Goal: Task Accomplishment & Management: Manage account settings

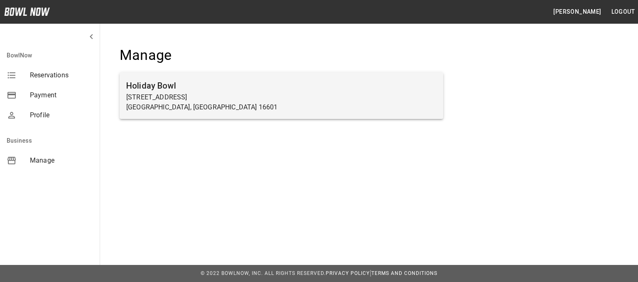
click at [147, 87] on h6 "Holiday Bowl" at bounding box center [281, 85] width 310 height 13
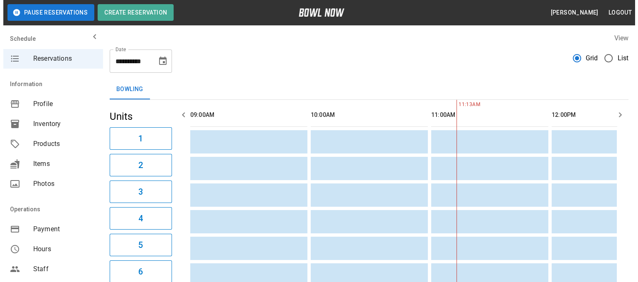
scroll to position [0, 241]
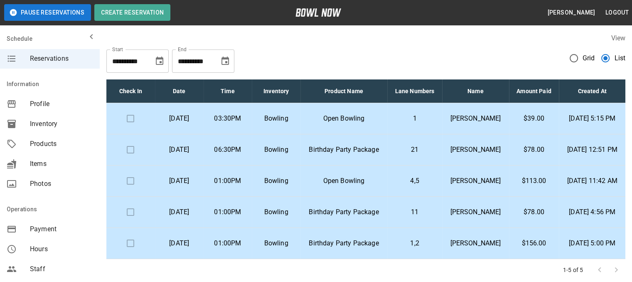
click at [375, 123] on p "Open Bowling" at bounding box center [344, 118] width 74 height 10
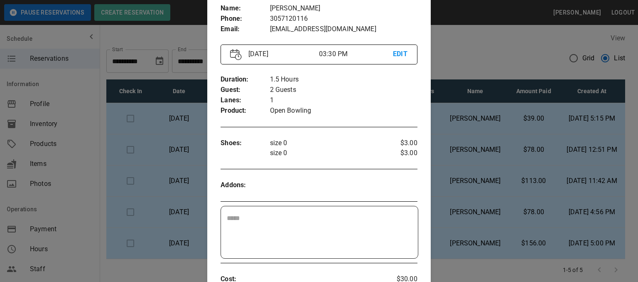
scroll to position [13, 0]
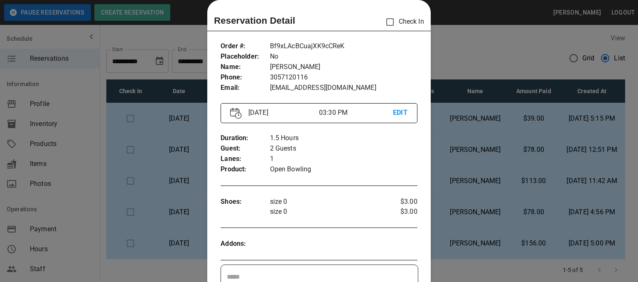
click at [396, 113] on p "EDIT" at bounding box center [400, 113] width 15 height 10
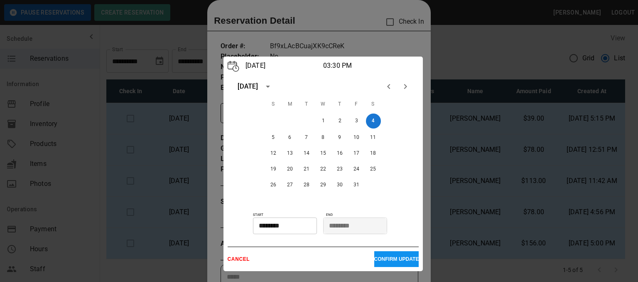
click at [296, 228] on input "********" at bounding box center [282, 225] width 58 height 17
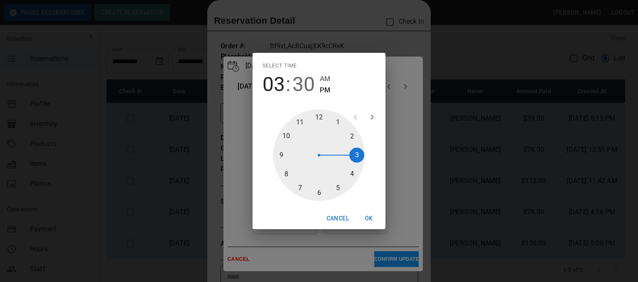
click at [352, 175] on div at bounding box center [318, 154] width 91 height 91
type input "********"
drag, startPoint x: 318, startPoint y: 191, endPoint x: 323, endPoint y: 133, distance: 58.4
click at [323, 133] on div at bounding box center [318, 154] width 91 height 91
click at [369, 217] on button "OK" at bounding box center [369, 218] width 27 height 15
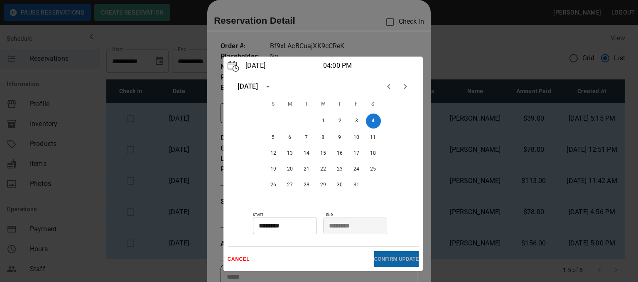
click at [386, 259] on p "CONFIRM UPDATE" at bounding box center [396, 259] width 45 height 6
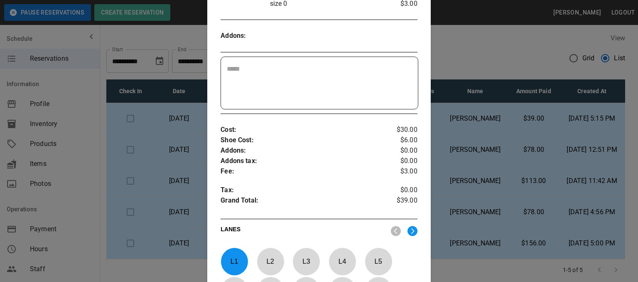
scroll to position [371, 0]
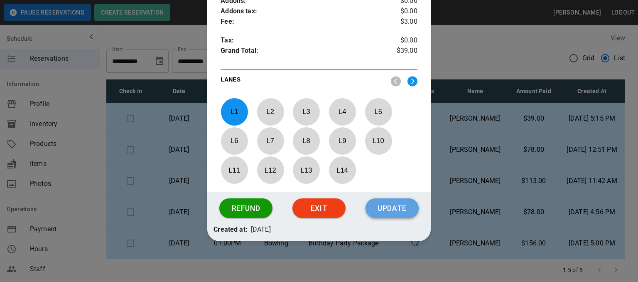
click at [403, 209] on button "Update" at bounding box center [392, 208] width 53 height 20
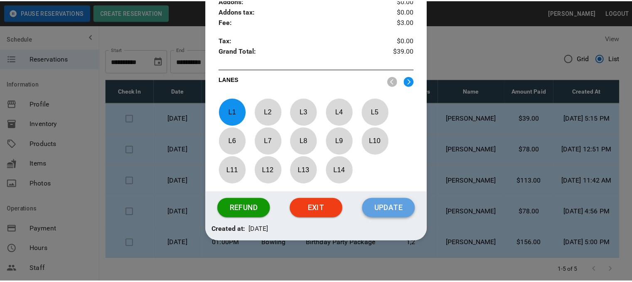
scroll to position [329, 0]
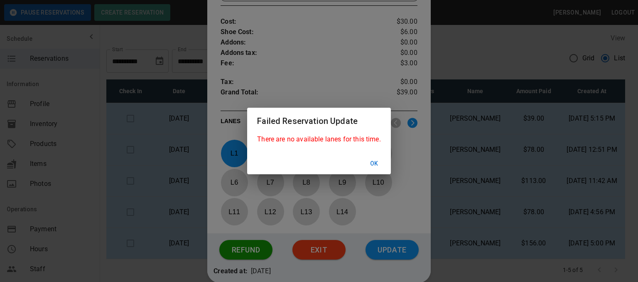
click at [374, 165] on button "Ok" at bounding box center [374, 163] width 27 height 15
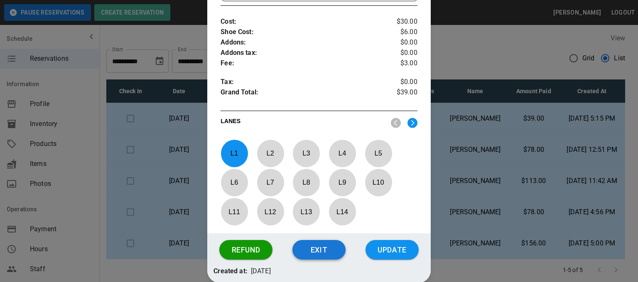
click at [308, 245] on button "Exit" at bounding box center [319, 250] width 53 height 20
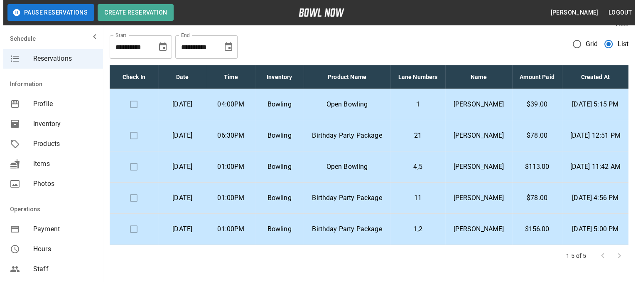
scroll to position [0, 0]
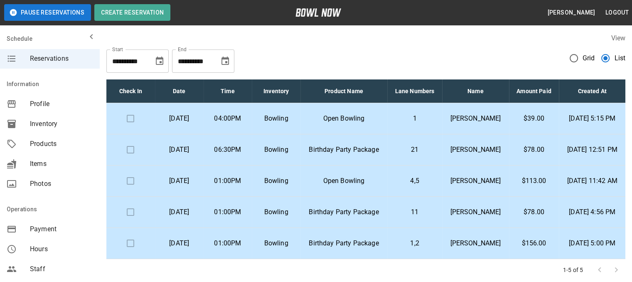
click at [356, 123] on p "Open Bowling" at bounding box center [344, 118] width 74 height 10
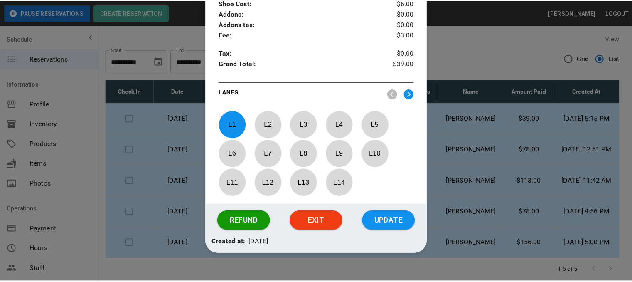
scroll to position [371, 0]
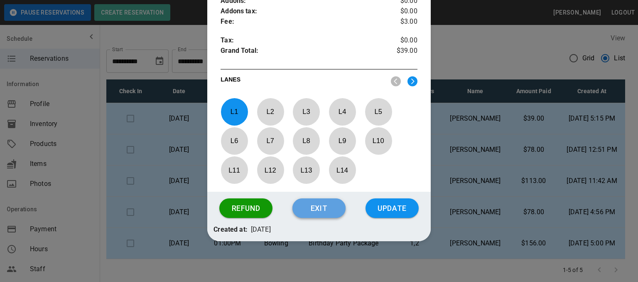
click at [319, 201] on button "Exit" at bounding box center [319, 208] width 53 height 20
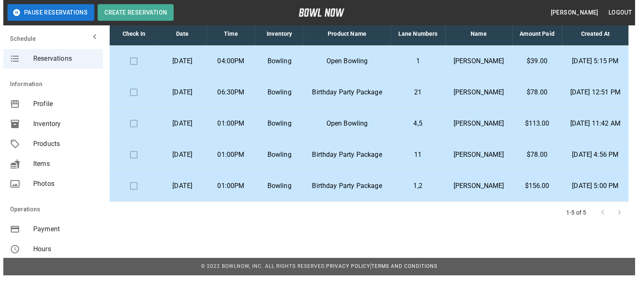
scroll to position [72, 0]
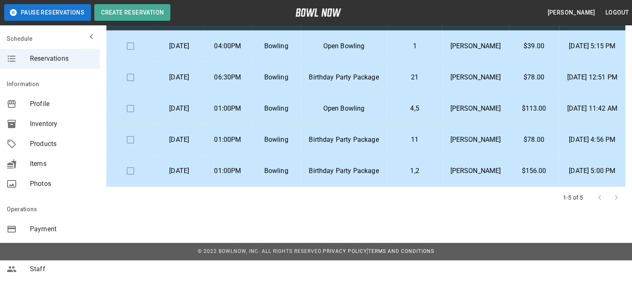
click at [358, 176] on p "Birthday Party Package" at bounding box center [344, 171] width 74 height 10
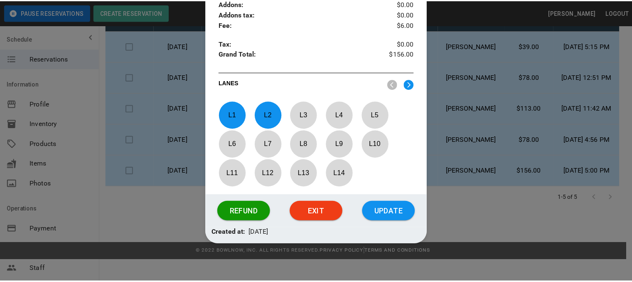
scroll to position [361, 0]
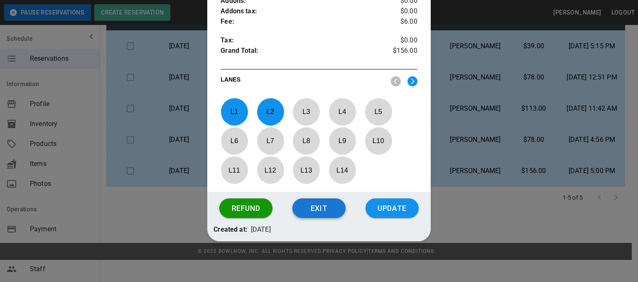
click at [318, 206] on button "Exit" at bounding box center [319, 208] width 53 height 20
